Goal: Use online tool/utility: Utilize a website feature to perform a specific function

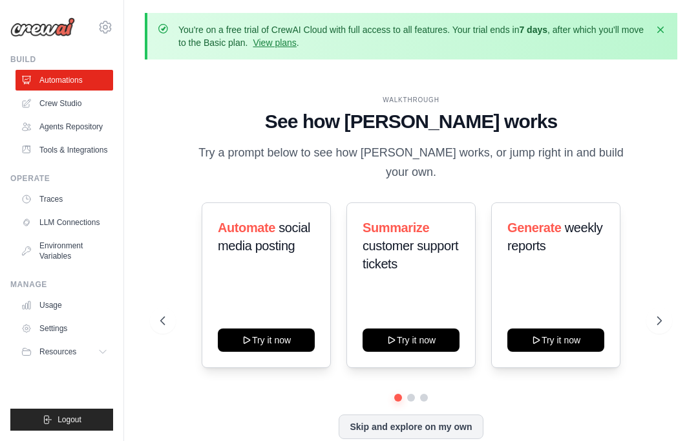
click at [662, 27] on icon "button" at bounding box center [660, 29] width 13 height 13
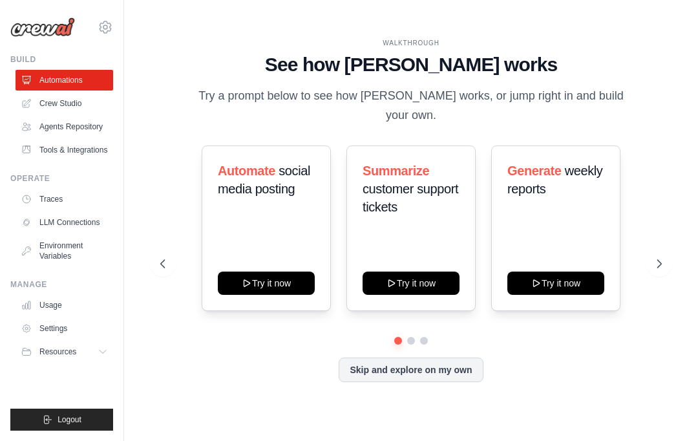
click at [73, 230] on link "LLM Connections" at bounding box center [65, 222] width 98 height 21
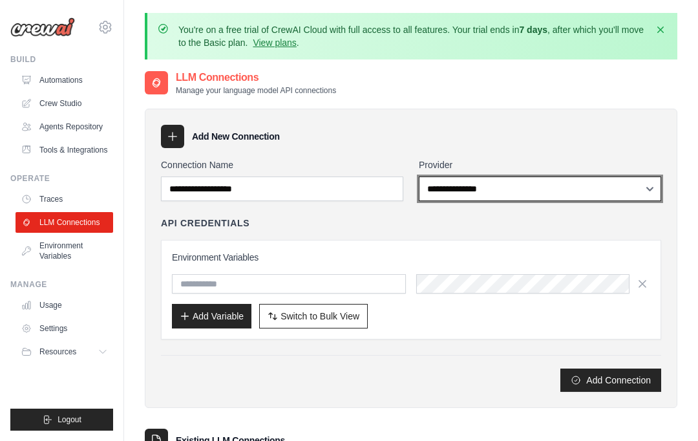
click at [652, 184] on select "**********" at bounding box center [540, 189] width 243 height 25
select select "******"
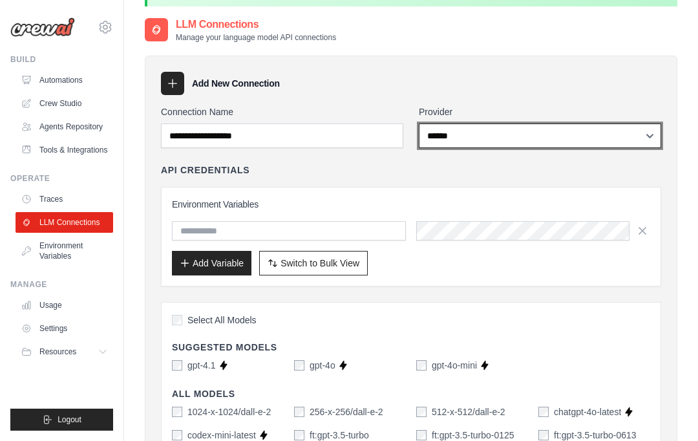
scroll to position [51, 0]
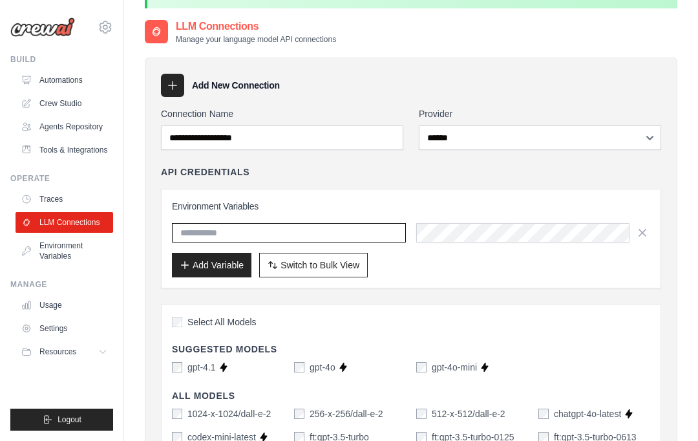
click at [259, 228] on input "text" at bounding box center [289, 232] width 234 height 19
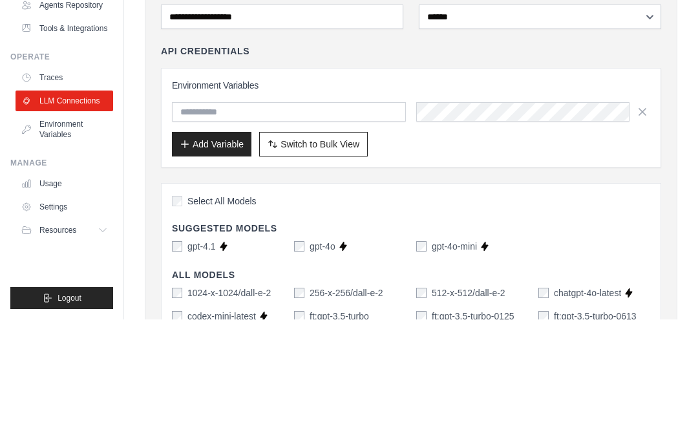
click at [219, 253] on button "Add Variable" at bounding box center [212, 265] width 80 height 25
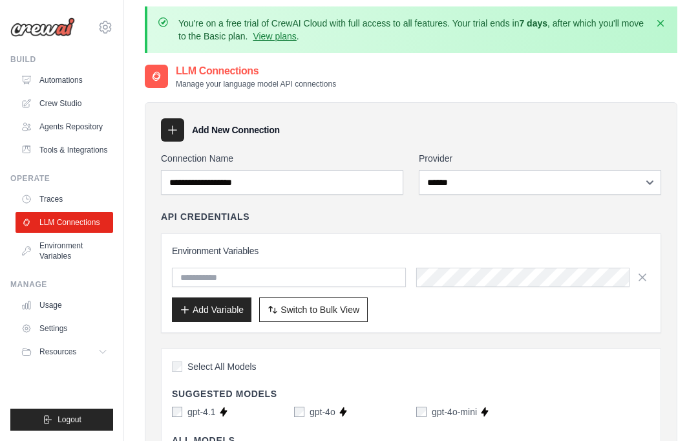
scroll to position [0, 0]
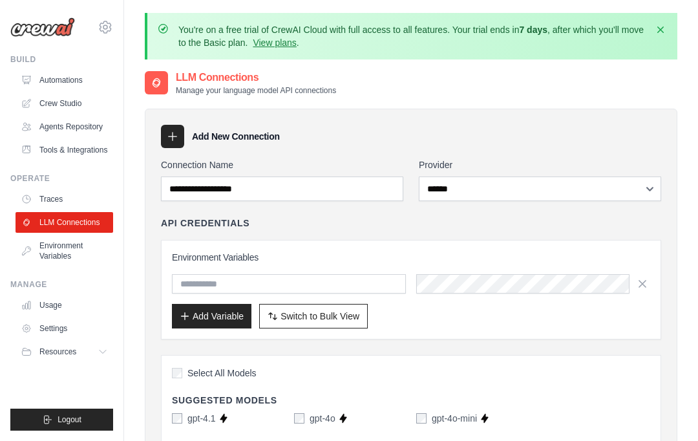
click at [64, 248] on link "Environment Variables" at bounding box center [65, 250] width 98 height 31
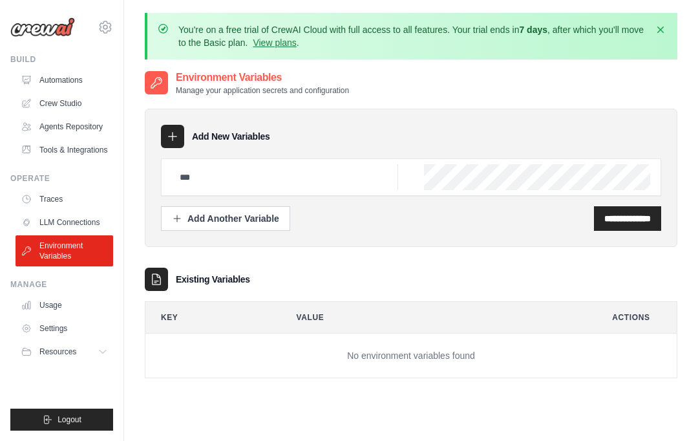
click at [54, 199] on link "Traces" at bounding box center [65, 199] width 98 height 21
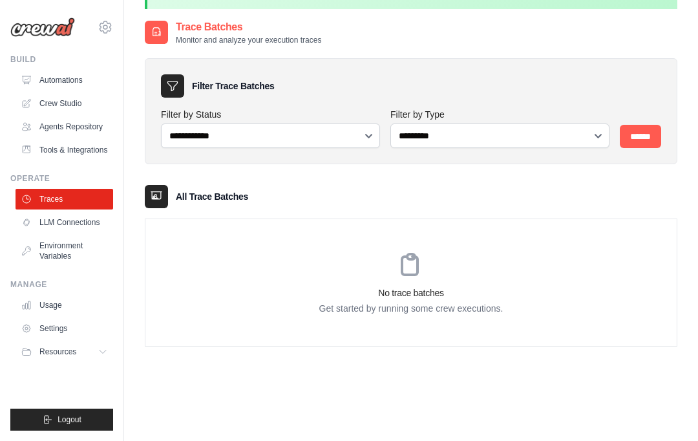
scroll to position [52, 0]
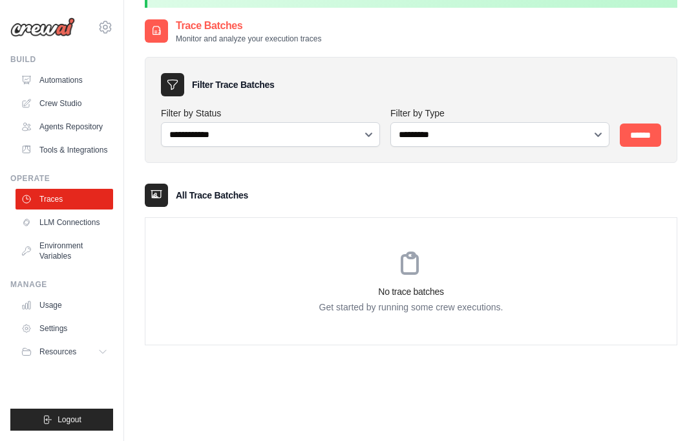
click at [61, 334] on link "Settings" at bounding box center [65, 328] width 98 height 21
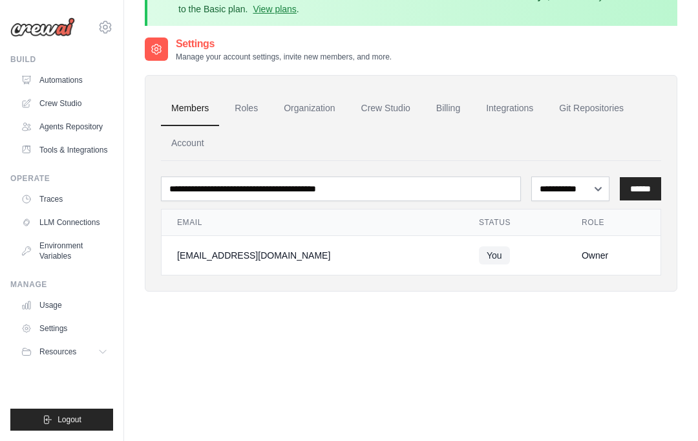
scroll to position [37, 0]
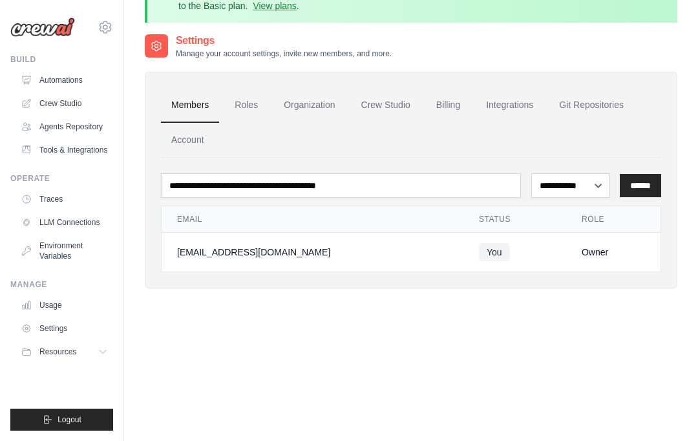
click at [104, 356] on icon at bounding box center [103, 352] width 10 height 10
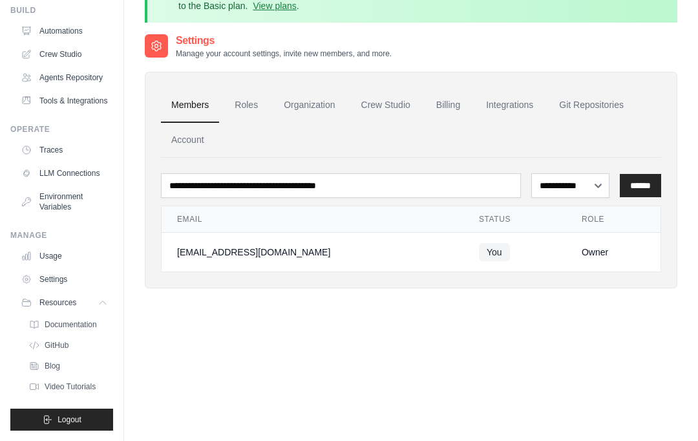
scroll to position [49, 0]
click at [73, 386] on span "Video Tutorials" at bounding box center [70, 387] width 51 height 10
click at [61, 345] on span "GitHub" at bounding box center [57, 345] width 24 height 10
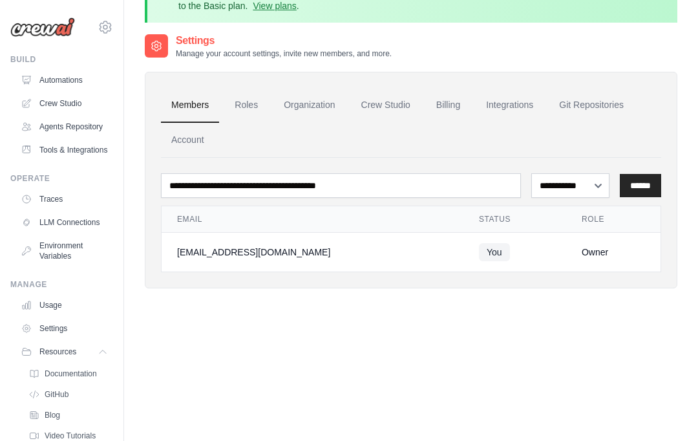
scroll to position [0, 0]
click at [66, 100] on link "Crew Studio" at bounding box center [65, 103] width 98 height 21
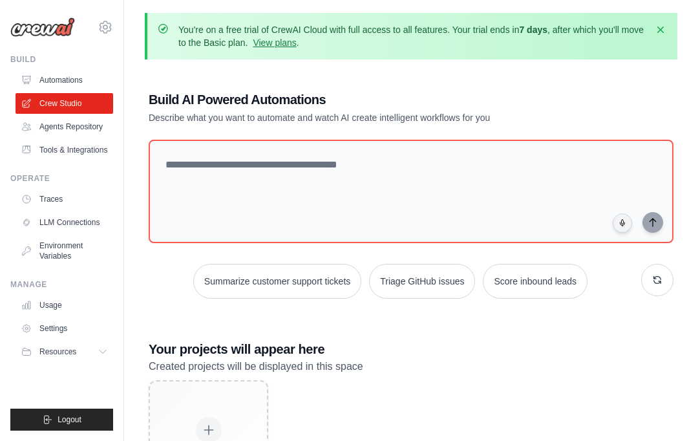
click at [74, 126] on link "Agents Repository" at bounding box center [65, 126] width 98 height 21
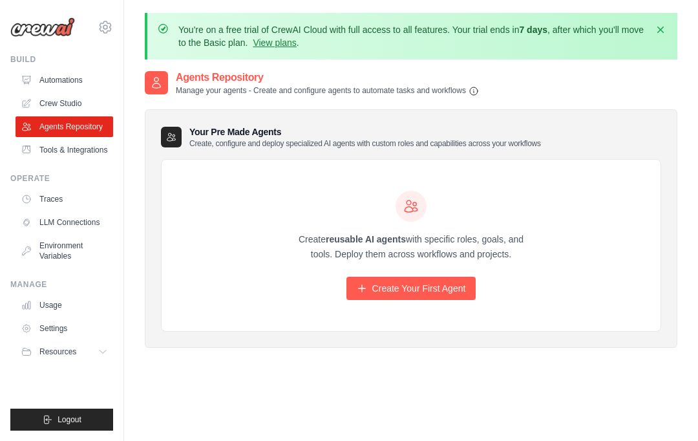
click at [76, 154] on link "Tools & Integrations" at bounding box center [65, 150] width 98 height 21
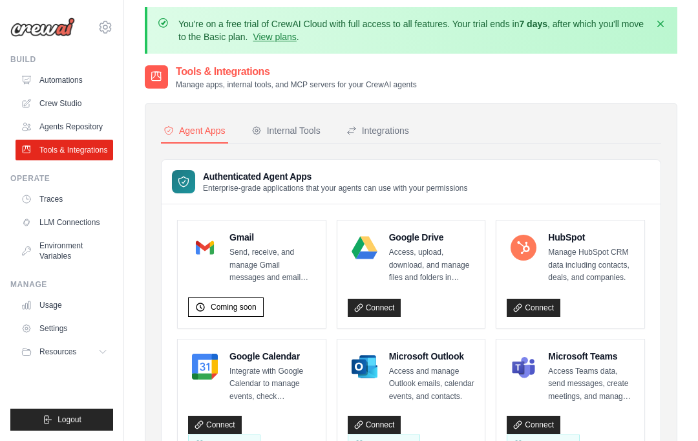
scroll to position [7, 0]
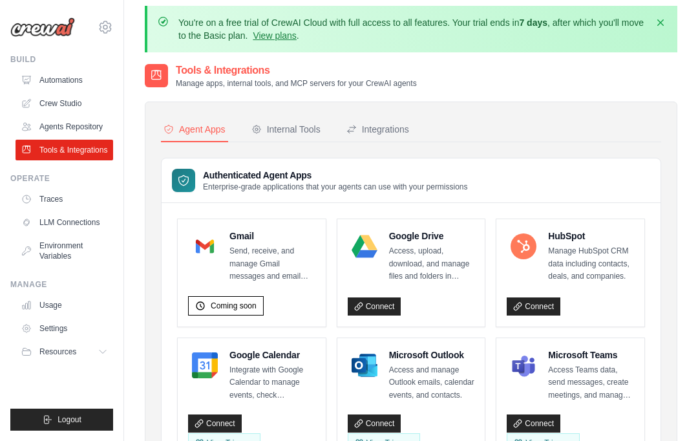
click at [384, 130] on div "Integrations" at bounding box center [378, 129] width 63 height 13
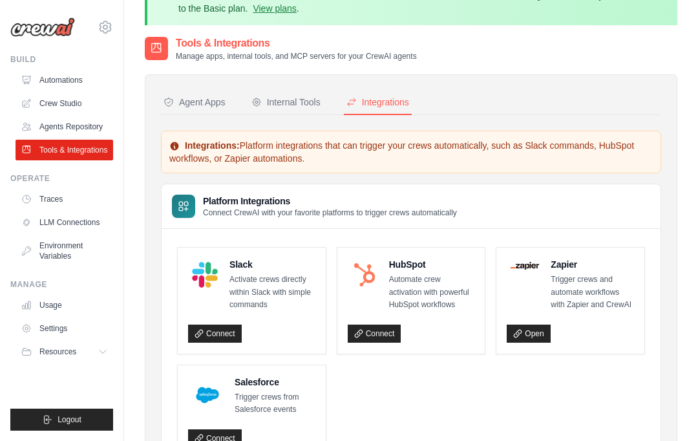
scroll to position [44, 0]
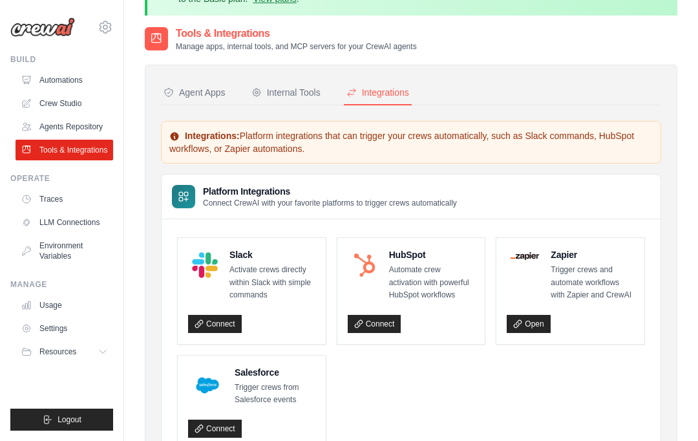
click at [293, 90] on div "Internal Tools" at bounding box center [286, 92] width 69 height 13
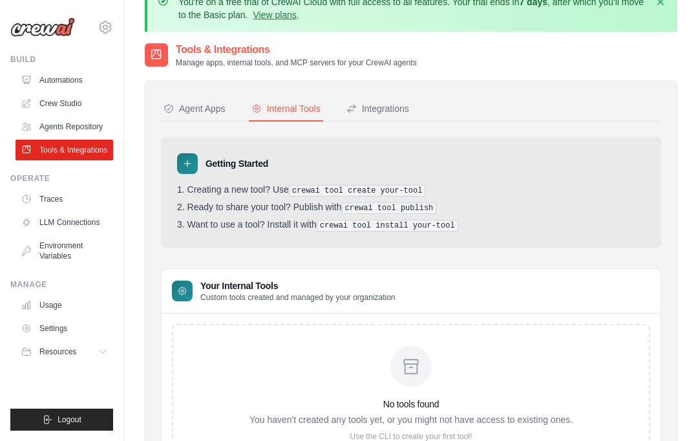
scroll to position [29, 0]
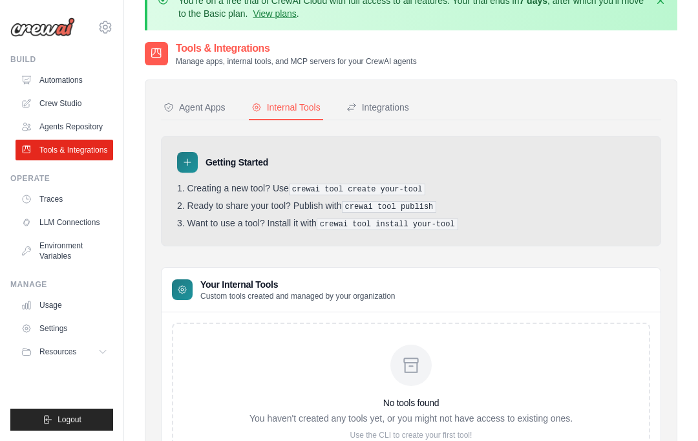
click at [210, 113] on div "Agent Apps" at bounding box center [195, 107] width 62 height 13
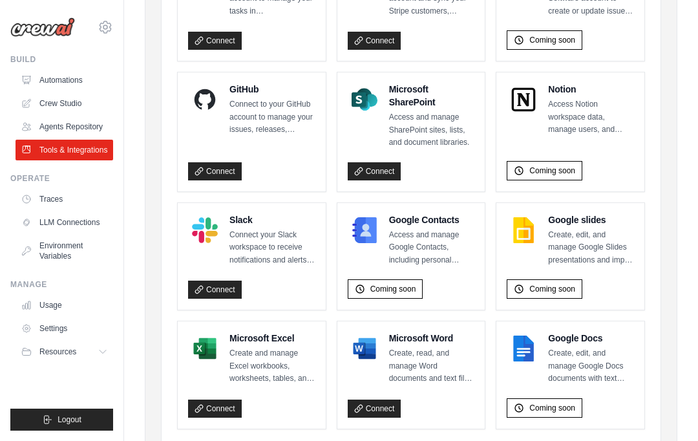
scroll to position [901, 0]
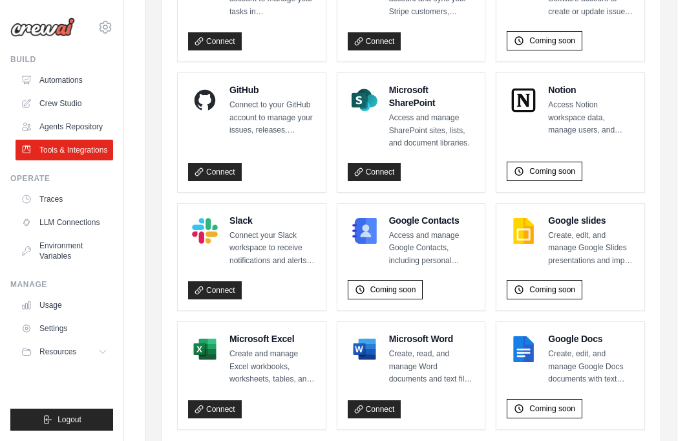
click at [217, 402] on link "Connect" at bounding box center [215, 409] width 54 height 18
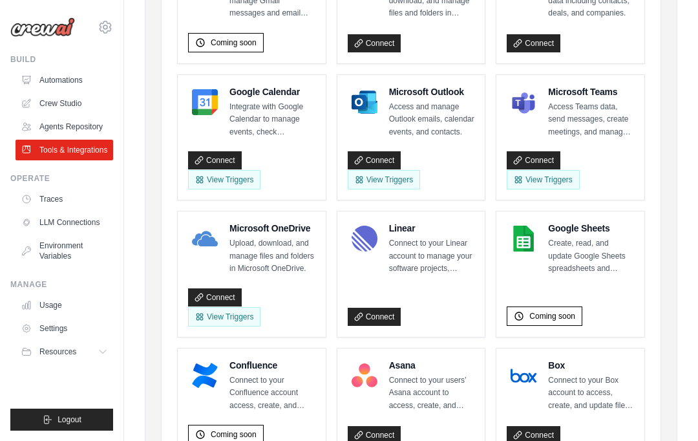
scroll to position [274, 0]
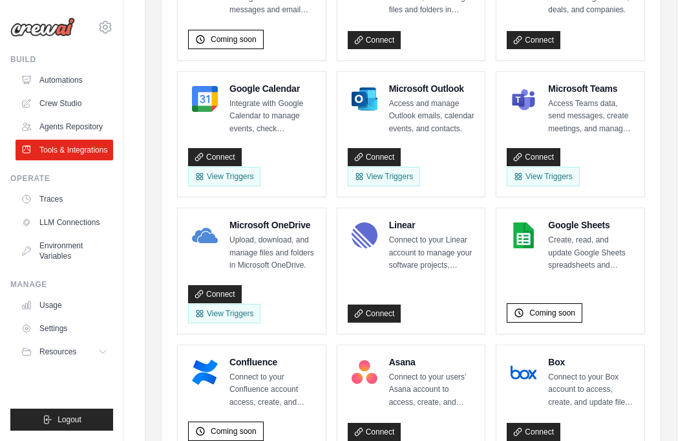
click at [389, 175] on button "View Triggers" at bounding box center [384, 176] width 72 height 19
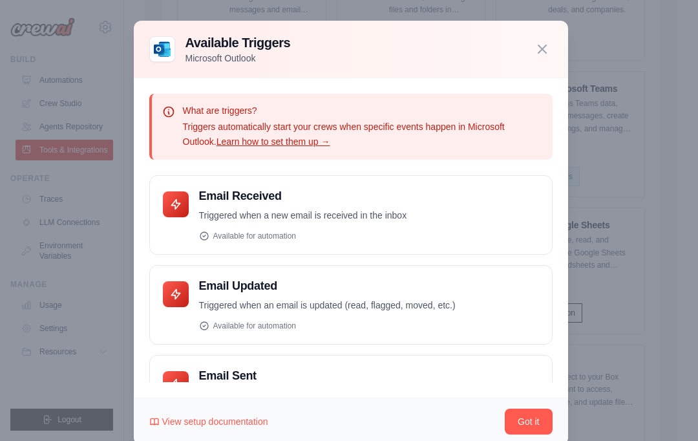
scroll to position [0, 0]
click at [544, 53] on icon "button" at bounding box center [543, 49] width 8 height 8
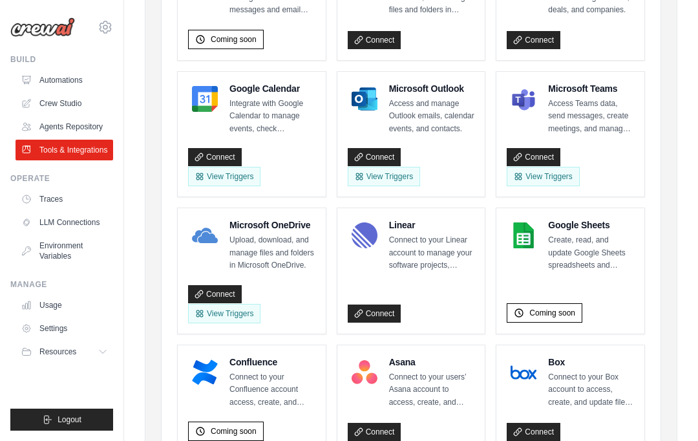
click at [365, 172] on button "View Triggers" at bounding box center [384, 176] width 72 height 19
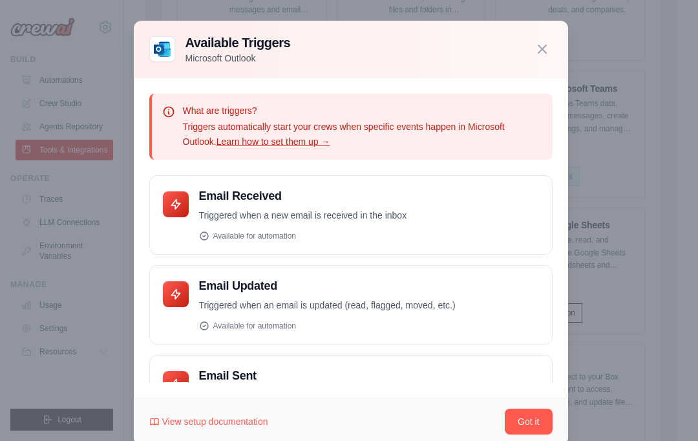
click at [259, 218] on p "Triggered when a new email is received in the inbox" at bounding box center [369, 215] width 340 height 15
click at [535, 424] on button "Got it" at bounding box center [528, 422] width 47 height 26
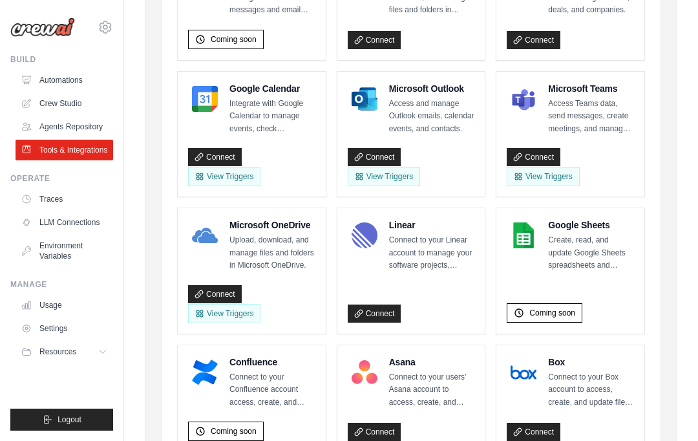
click at [376, 150] on link "Connect" at bounding box center [375, 157] width 54 height 18
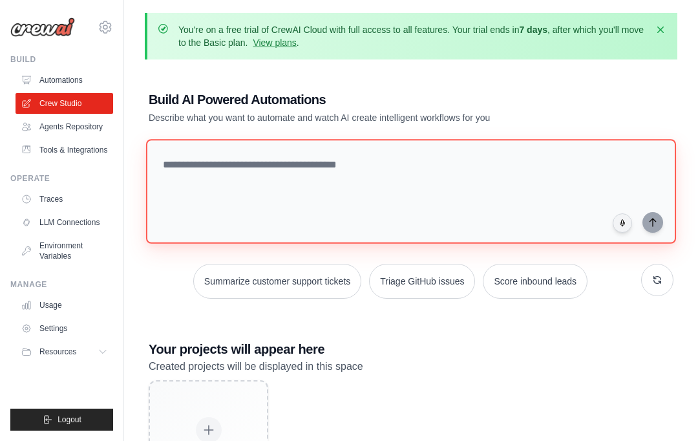
click at [321, 186] on textarea at bounding box center [411, 191] width 530 height 105
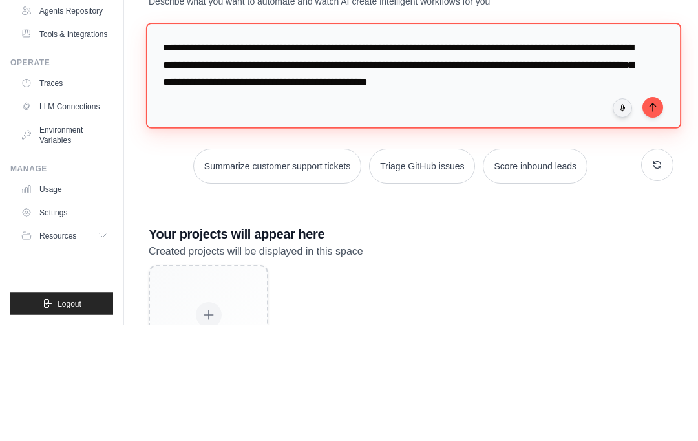
type textarea "**********"
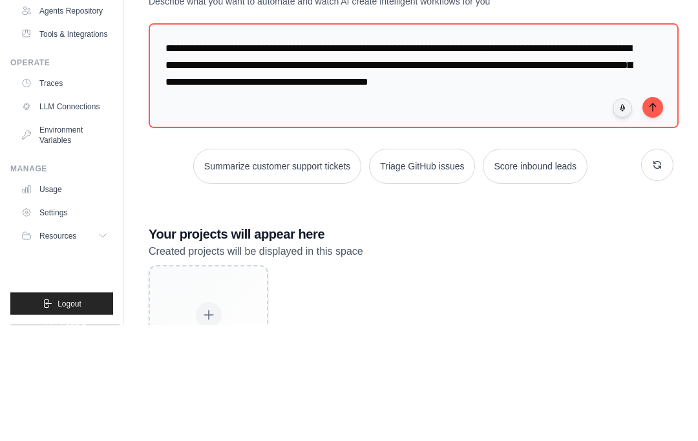
click at [649, 219] on icon "submit" at bounding box center [653, 224] width 10 height 10
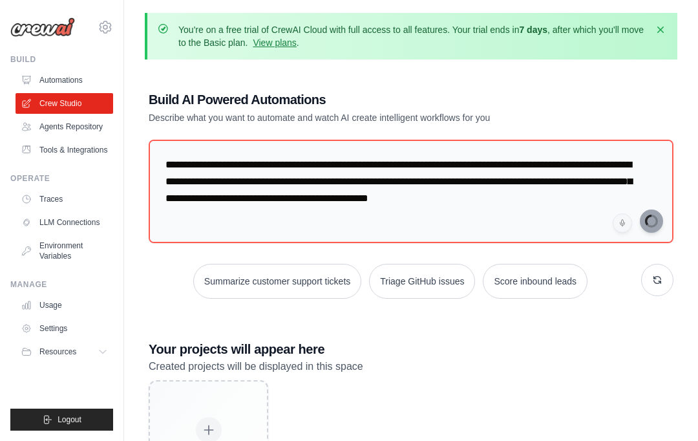
click at [79, 124] on link "Agents Repository" at bounding box center [65, 126] width 98 height 21
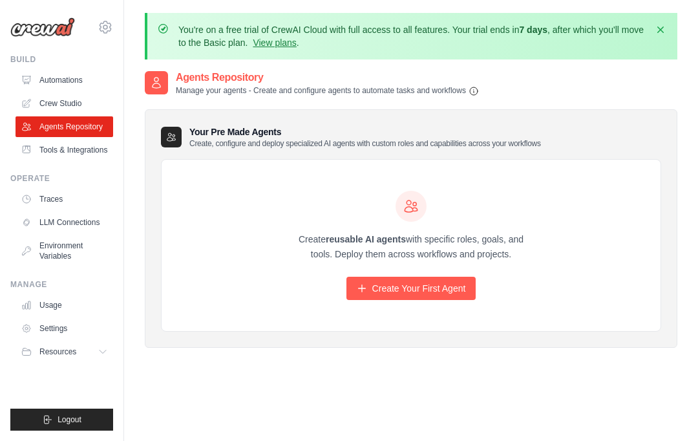
click at [58, 108] on link "Crew Studio" at bounding box center [65, 103] width 98 height 21
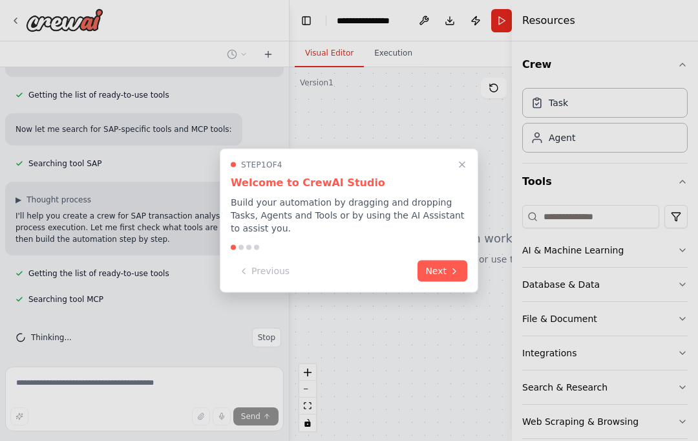
scroll to position [169, 0]
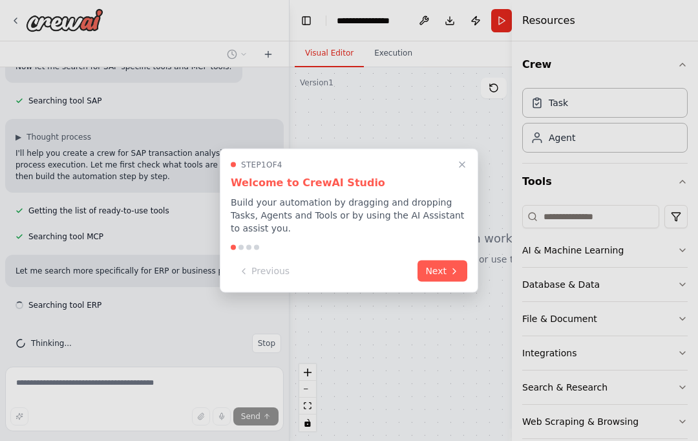
click at [448, 261] on button "Next" at bounding box center [443, 271] width 50 height 21
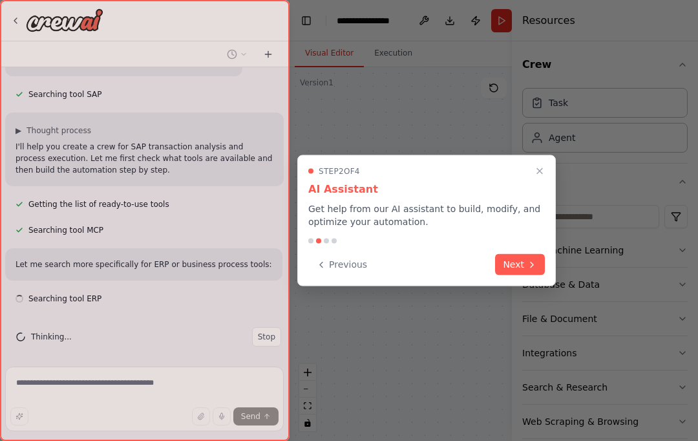
scroll to position [238, 0]
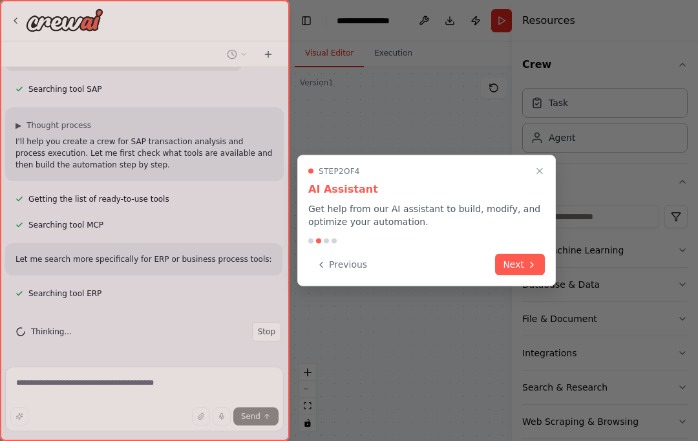
click at [521, 259] on button "Next" at bounding box center [520, 264] width 50 height 21
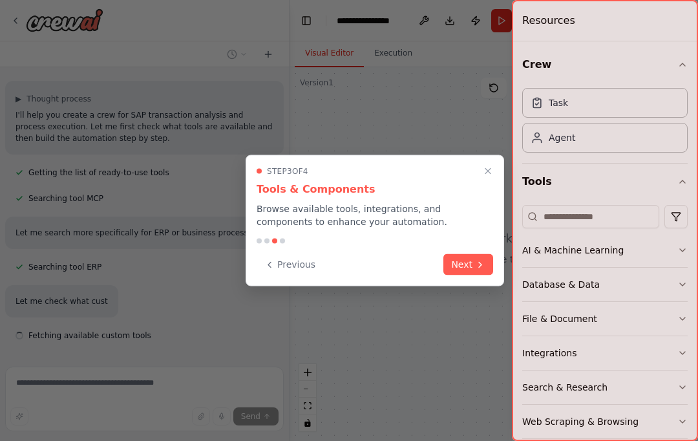
scroll to position [269, 0]
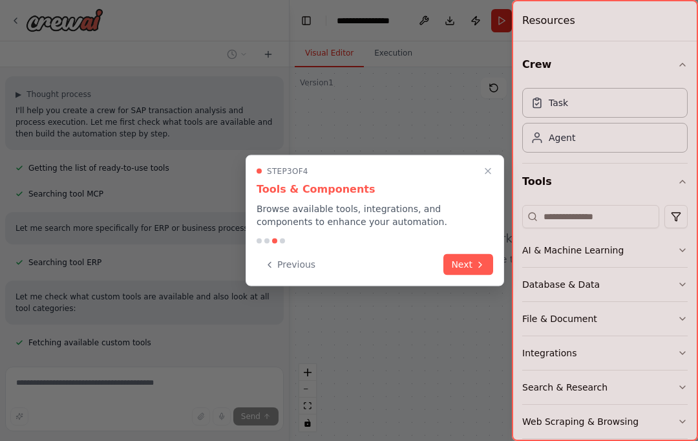
click at [477, 259] on icon at bounding box center [480, 264] width 10 height 10
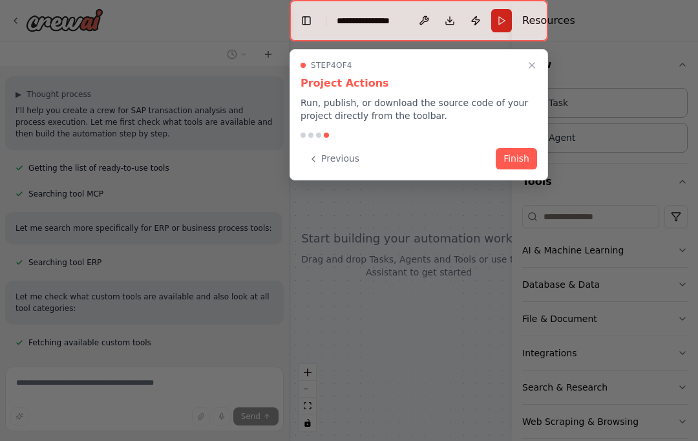
click at [519, 159] on button "Finish" at bounding box center [516, 158] width 41 height 21
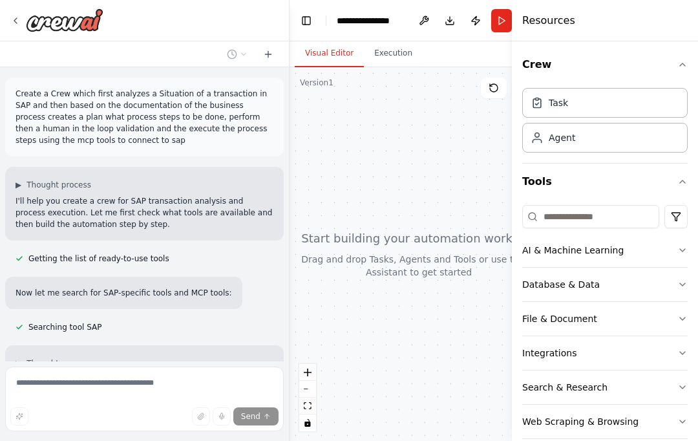
scroll to position [0, 0]
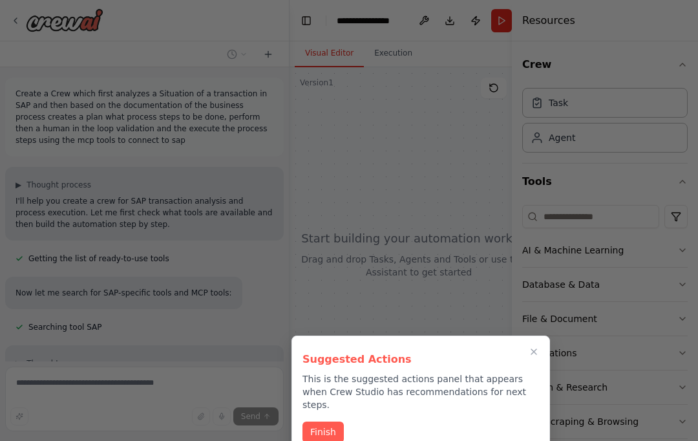
click at [327, 422] on button "Finish" at bounding box center [323, 432] width 41 height 21
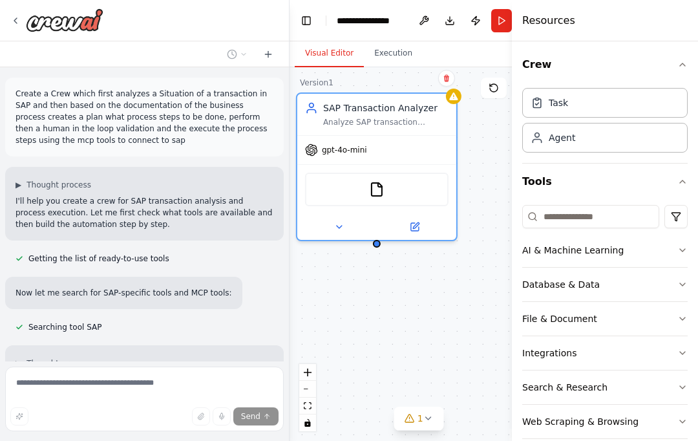
click at [338, 152] on span "gpt-4o-mini" at bounding box center [344, 150] width 45 height 10
click at [380, 193] on img at bounding box center [377, 190] width 16 height 16
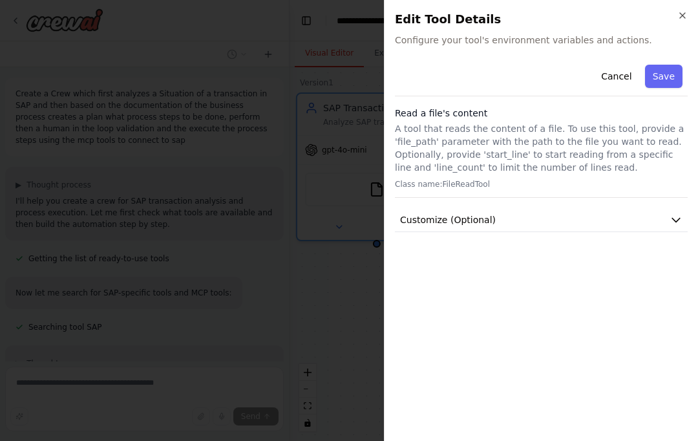
click at [672, 24] on h2 "Edit Tool Details" at bounding box center [541, 19] width 293 height 18
click at [693, 12] on div "Close Edit Tool Details Configure your tool's environment variables and actions…" at bounding box center [541, 220] width 314 height 441
click at [680, 17] on icon "button" at bounding box center [683, 15] width 10 height 10
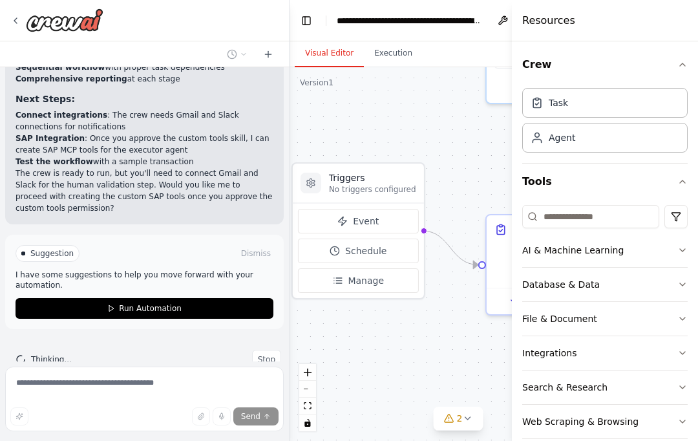
scroll to position [1806, 0]
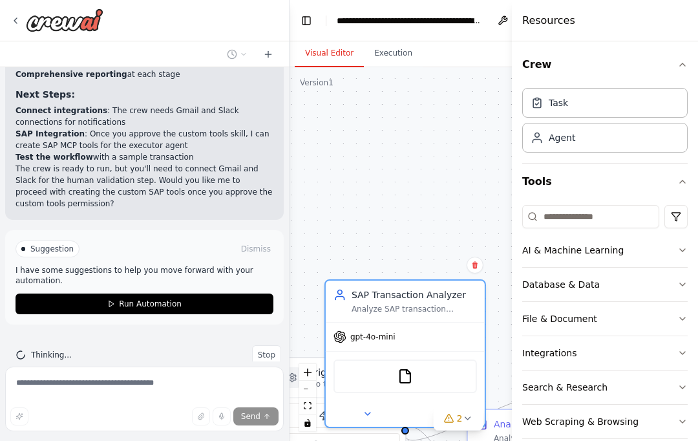
click at [400, 47] on button "Execution" at bounding box center [393, 53] width 59 height 27
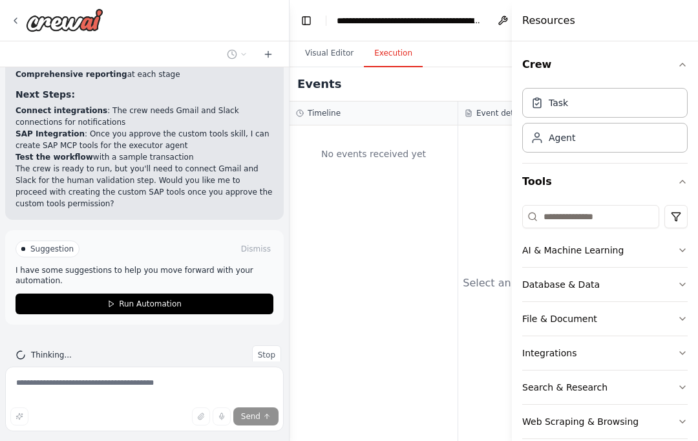
click at [336, 55] on button "Visual Editor" at bounding box center [329, 53] width 69 height 27
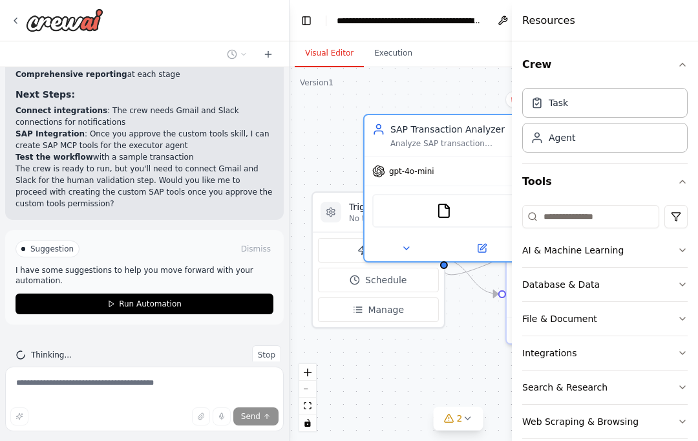
click at [449, 171] on div "gpt-4o-mini" at bounding box center [444, 171] width 159 height 28
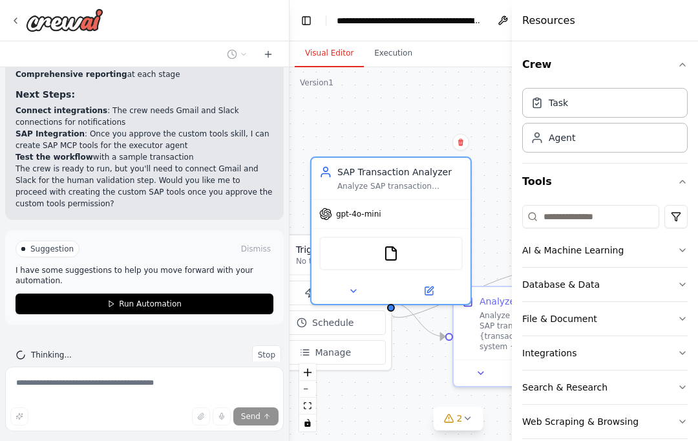
click at [12, 20] on icon at bounding box center [15, 21] width 10 height 10
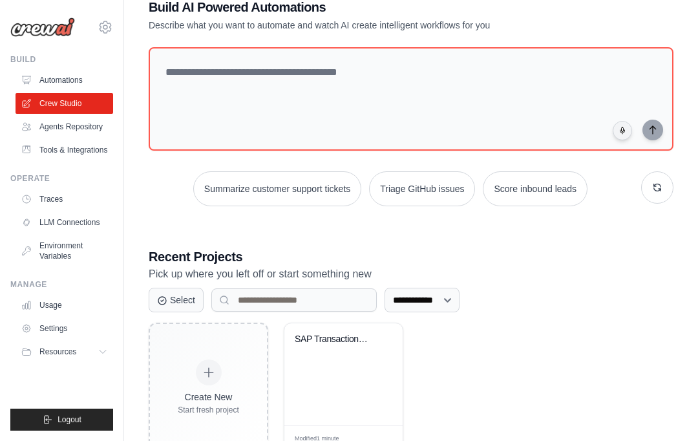
scroll to position [91, 0]
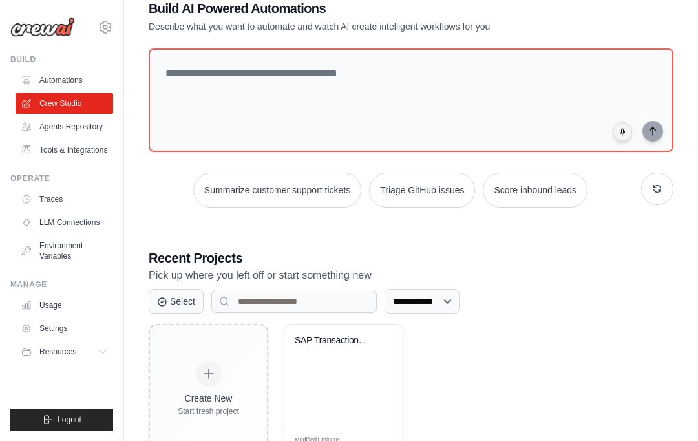
click at [385, 438] on div "Edit" at bounding box center [382, 440] width 20 height 10
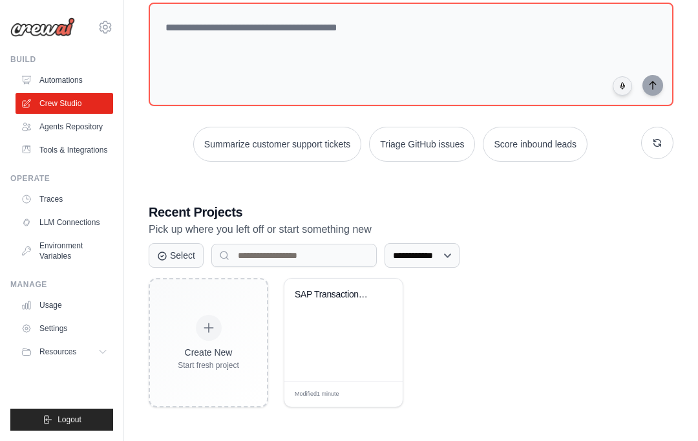
click at [388, 398] on div "Modified 1 minute Edit" at bounding box center [344, 394] width 118 height 26
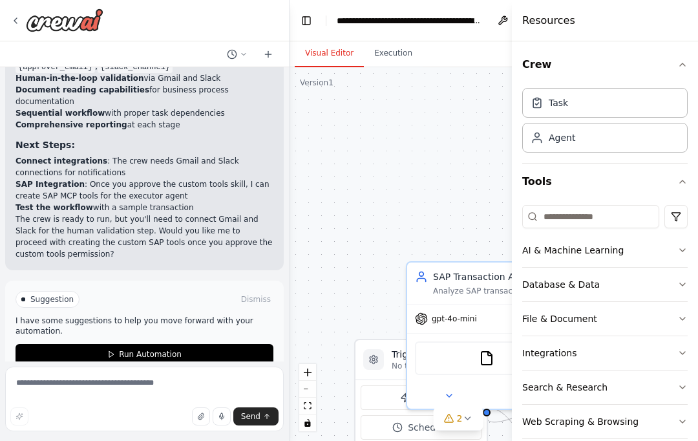
scroll to position [46, 0]
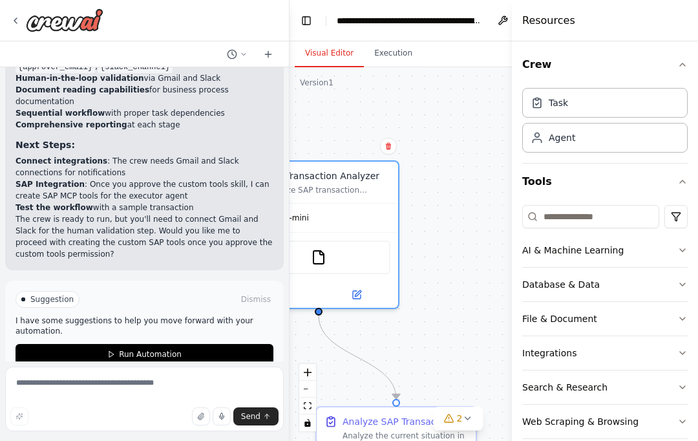
click at [371, 204] on div "gpt-4o-mini" at bounding box center [318, 218] width 159 height 28
click at [687, 246] on icon "button" at bounding box center [683, 250] width 10 height 10
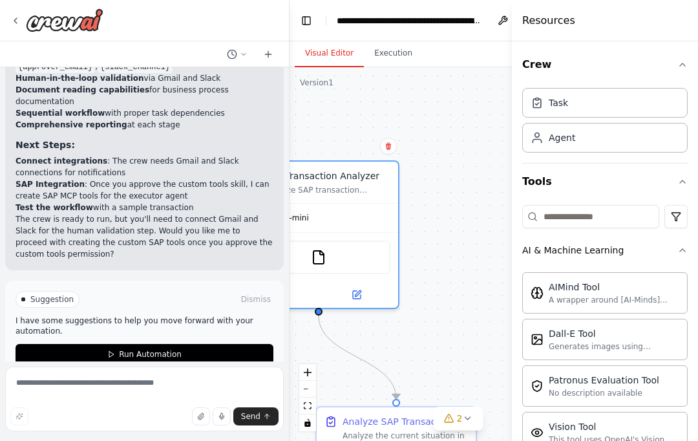
click at [682, 253] on icon "button" at bounding box center [683, 250] width 10 height 10
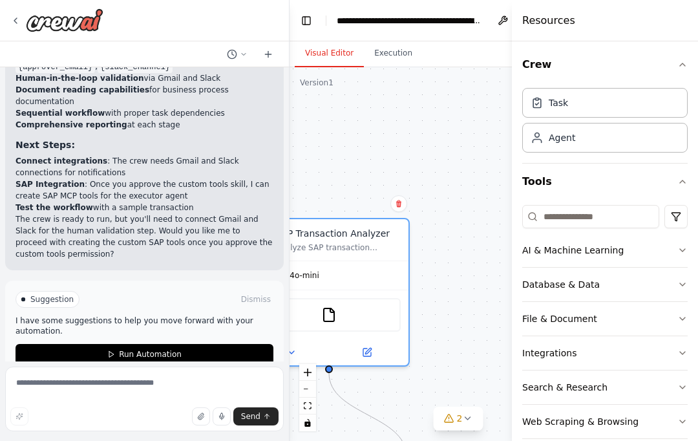
scroll to position [0, 0]
click at [303, 21] on button "Toggle Left Sidebar" at bounding box center [306, 21] width 18 height 18
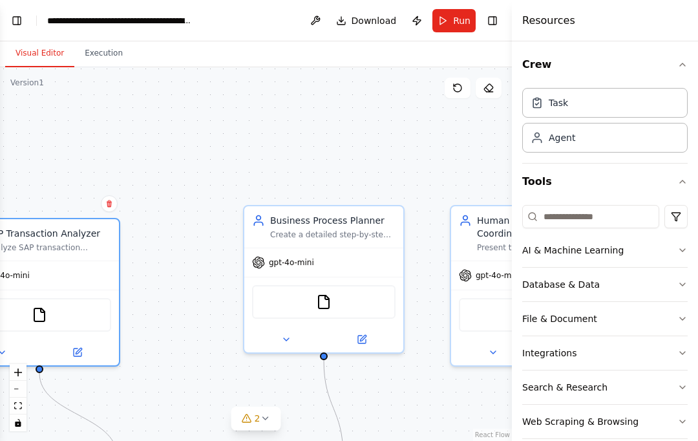
click at [345, 22] on button "Download" at bounding box center [366, 20] width 71 height 23
click at [368, 18] on span "Download" at bounding box center [374, 20] width 45 height 13
click at [497, 23] on button "Toggle Right Sidebar" at bounding box center [493, 21] width 18 height 18
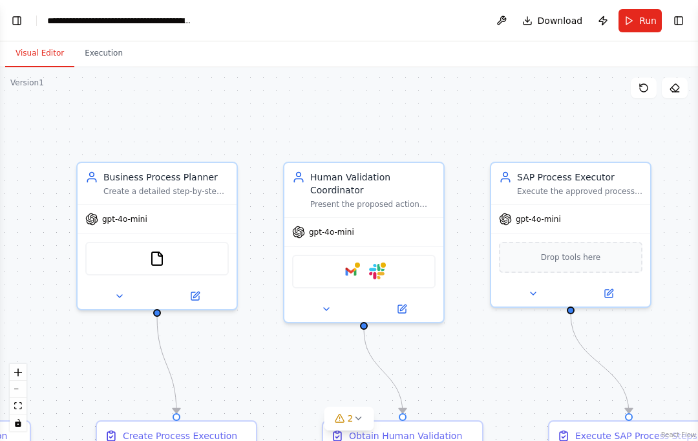
click at [562, 21] on span "Download" at bounding box center [560, 20] width 45 height 13
click at [545, 19] on span "Download" at bounding box center [560, 20] width 45 height 13
click at [550, 21] on span "Download" at bounding box center [560, 20] width 45 height 13
click at [549, 21] on span "Download" at bounding box center [560, 20] width 45 height 13
click at [503, 19] on button at bounding box center [501, 20] width 21 height 23
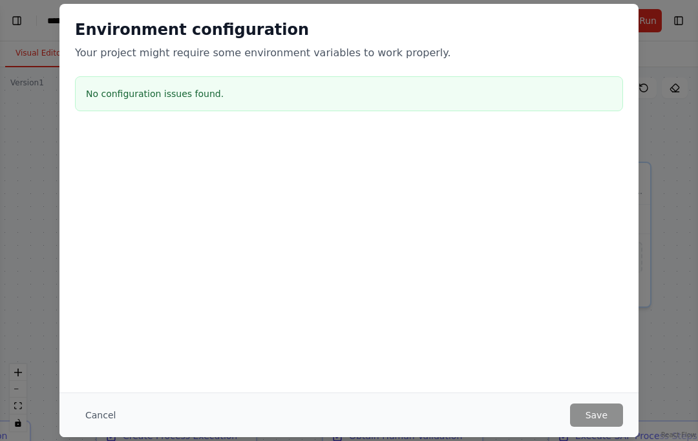
click at [509, 16] on div "Environment configuration Your project might require some environment variables…" at bounding box center [348, 68] width 579 height 128
click at [101, 420] on button "Cancel" at bounding box center [100, 415] width 51 height 23
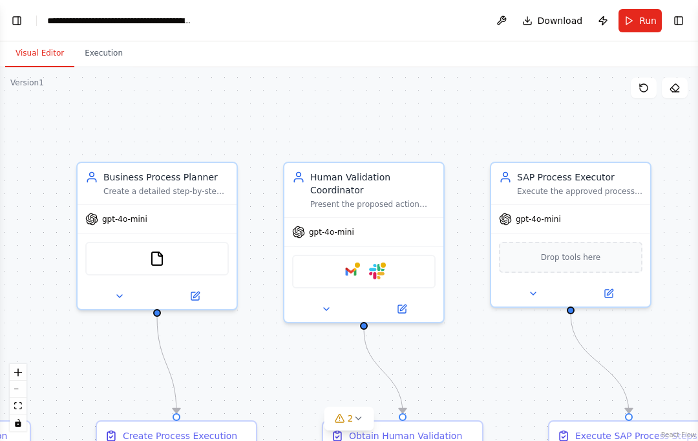
click at [559, 26] on span "Download" at bounding box center [560, 20] width 45 height 13
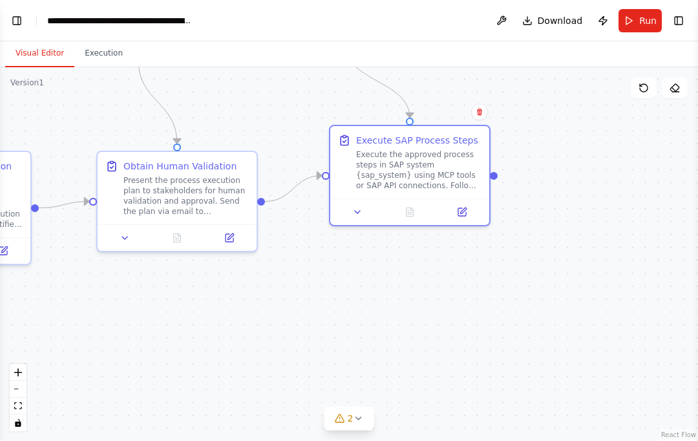
click at [354, 427] on button "2" at bounding box center [350, 419] width 50 height 24
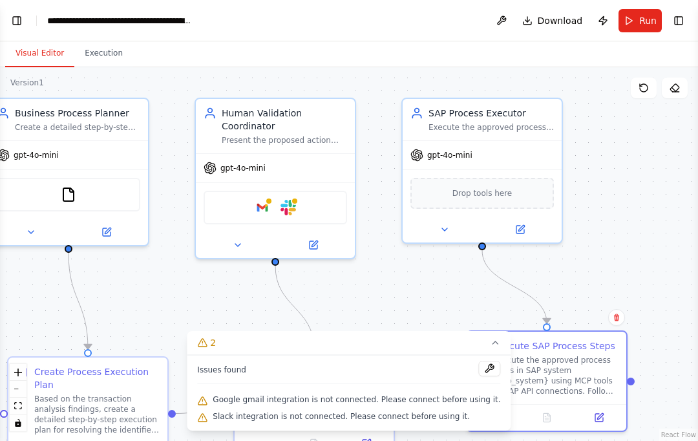
click at [321, 191] on div "Google gmail Slack" at bounding box center [276, 208] width 144 height 34
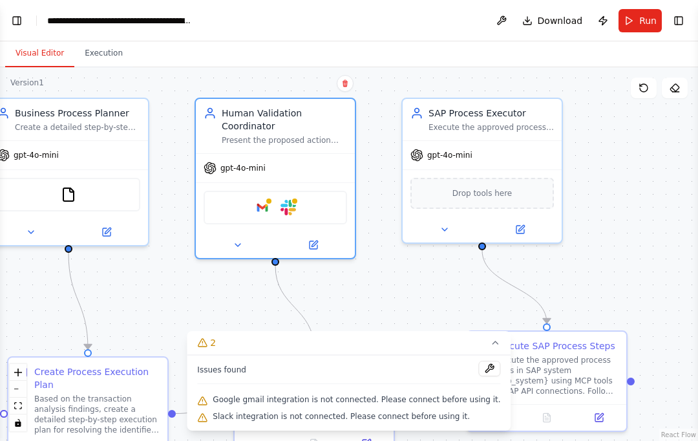
click at [313, 237] on button at bounding box center [313, 245] width 73 height 16
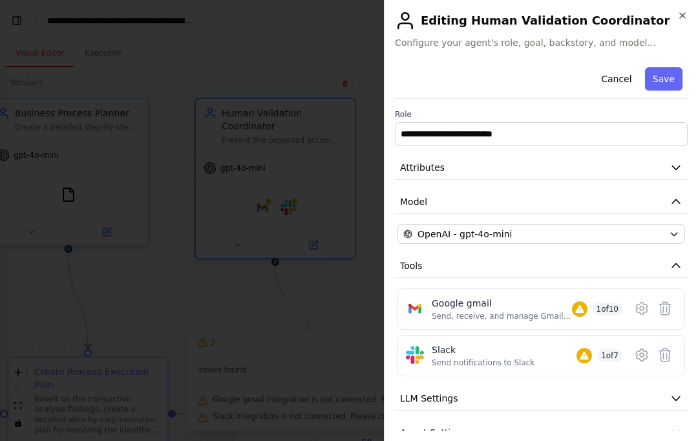
click at [670, 304] on icon at bounding box center [665, 308] width 11 height 13
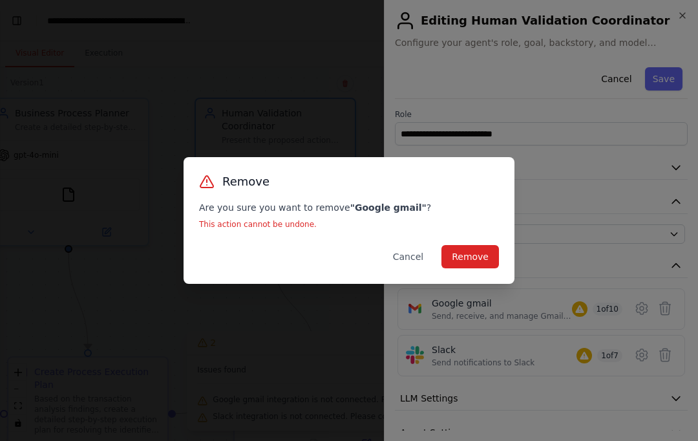
click at [477, 253] on button "Remove" at bounding box center [471, 256] width 58 height 23
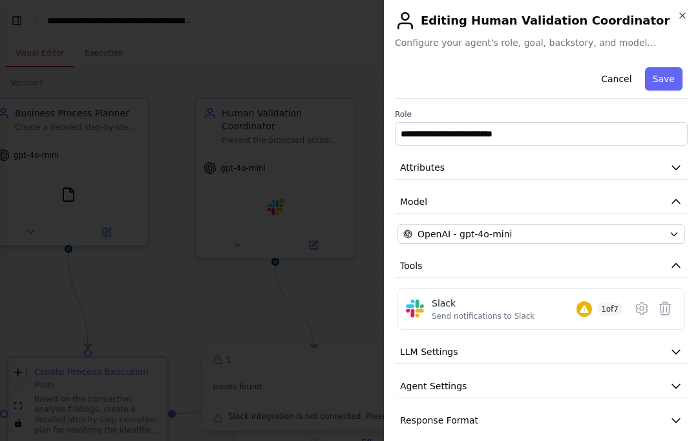
click at [669, 306] on icon at bounding box center [666, 309] width 16 height 16
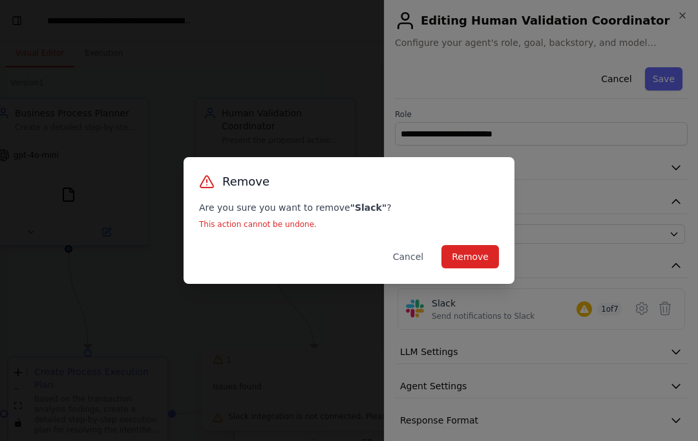
click at [484, 246] on button "Remove" at bounding box center [471, 256] width 58 height 23
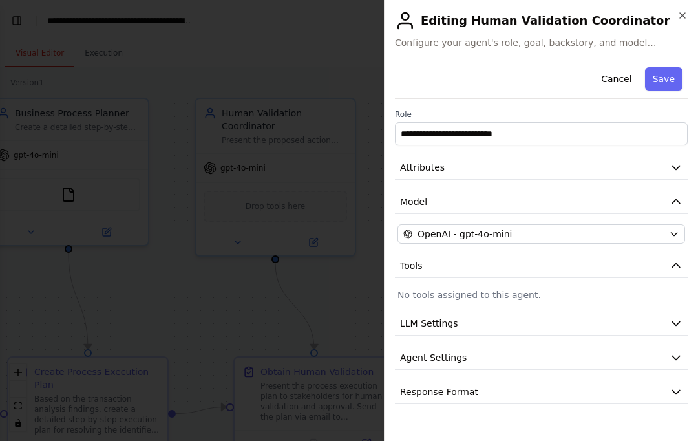
click at [673, 77] on button "Save" at bounding box center [664, 78] width 38 height 23
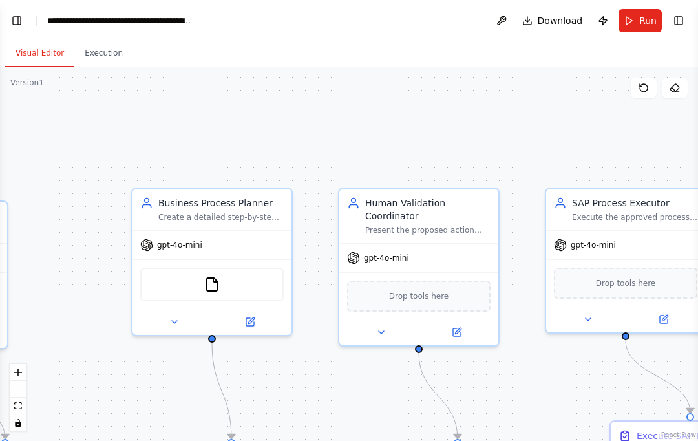
click at [643, 83] on icon at bounding box center [644, 88] width 10 height 10
click at [21, 399] on button "fit view" at bounding box center [18, 406] width 17 height 17
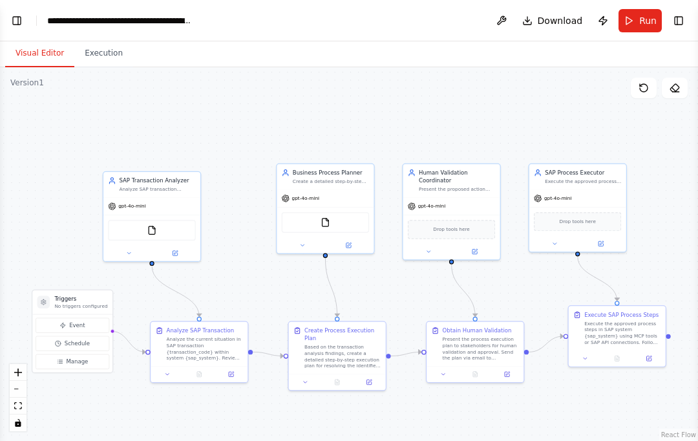
click at [489, 41] on div "Visual Editor Execution" at bounding box center [349, 54] width 698 height 26
click at [43, 40] on button "Visual Editor" at bounding box center [39, 53] width 69 height 27
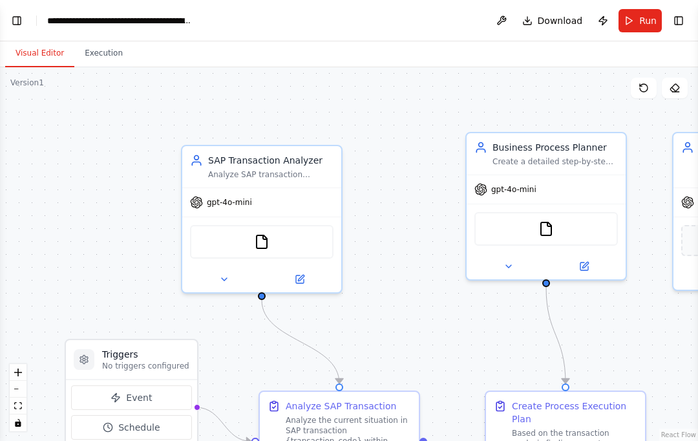
click at [552, 17] on span "Download" at bounding box center [560, 20] width 45 height 13
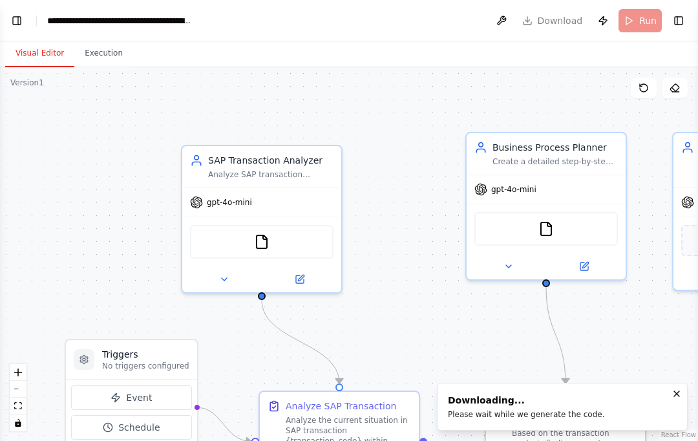
scroll to position [1540, 0]
